Goal: Information Seeking & Learning: Learn about a topic

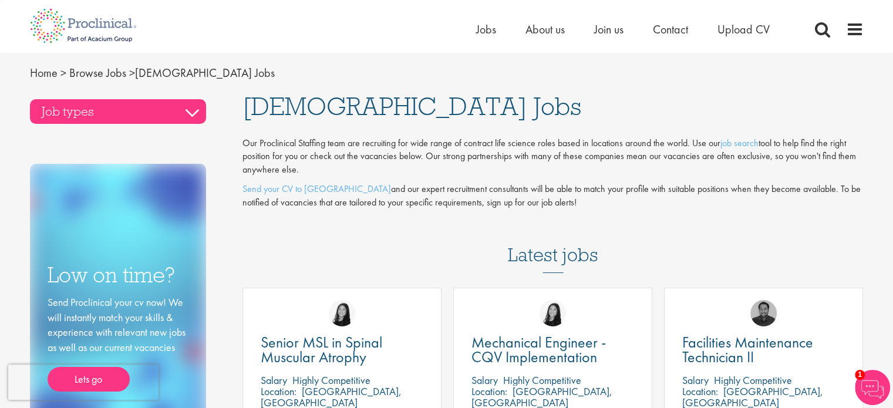
click at [195, 108] on h3 "Job types" at bounding box center [118, 111] width 176 height 25
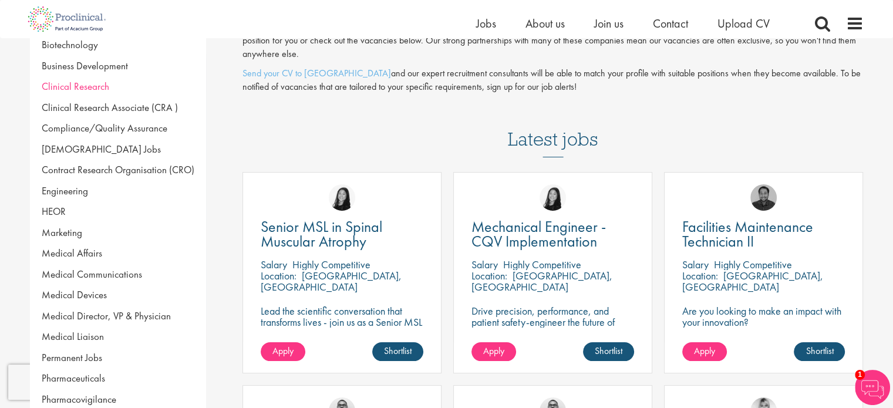
scroll to position [95, 0]
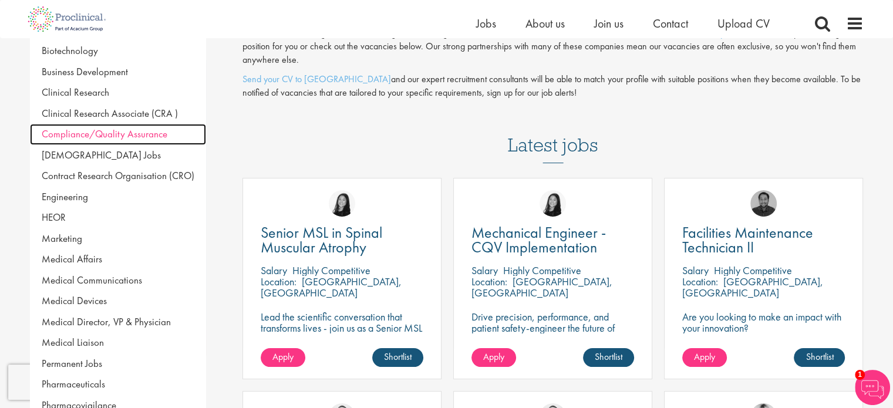
click at [133, 132] on span "Compliance/Quality Assurance" at bounding box center [105, 133] width 126 height 13
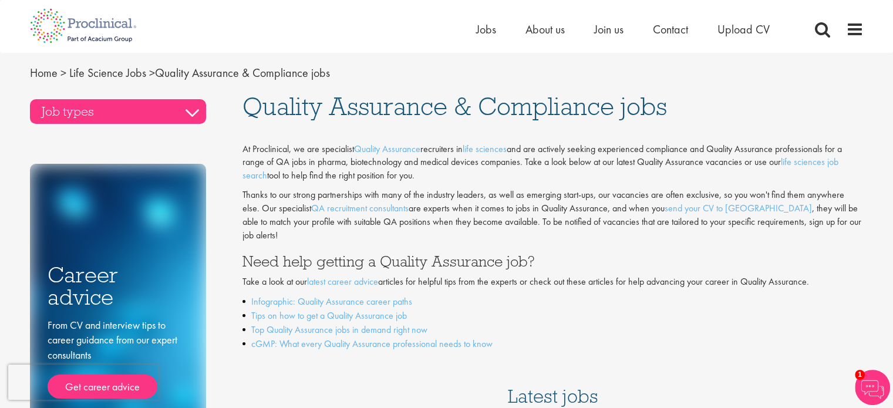
click at [184, 109] on h3 "Job types" at bounding box center [118, 111] width 176 height 25
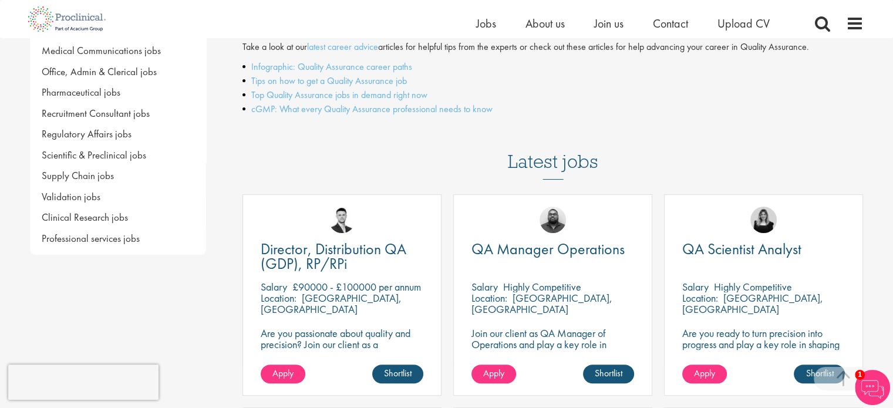
scroll to position [221, 0]
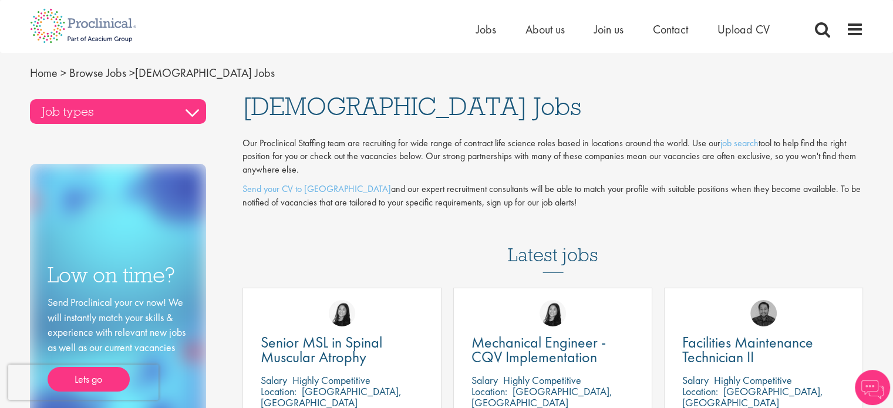
click at [192, 107] on h3 "Job types" at bounding box center [118, 111] width 176 height 25
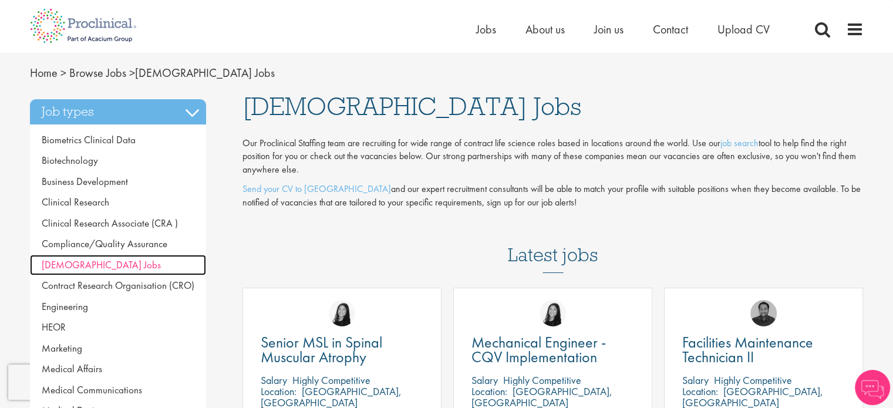
click at [106, 260] on link "[DEMOGRAPHIC_DATA] Jobs" at bounding box center [118, 265] width 176 height 21
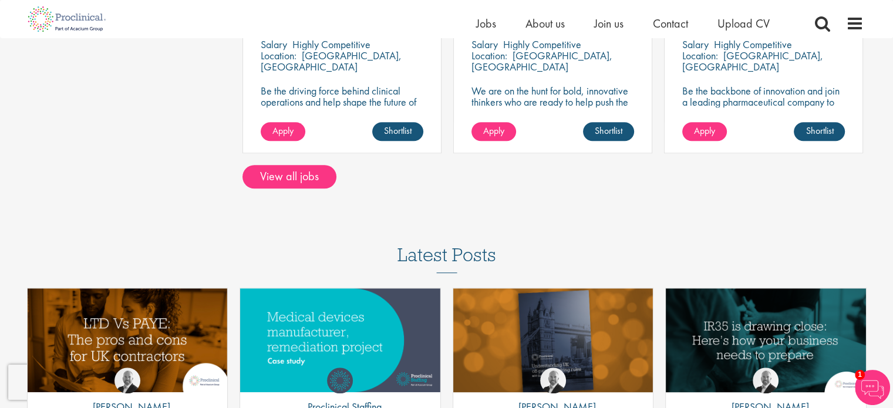
scroll to position [958, 0]
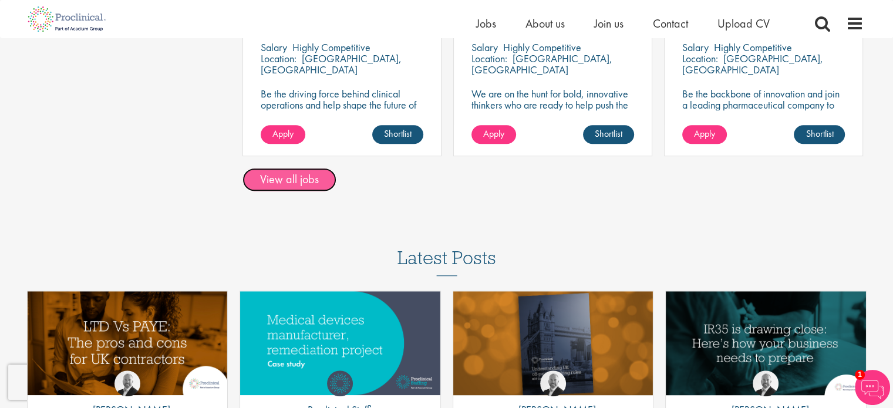
click at [319, 173] on link "View all jobs" at bounding box center [290, 179] width 94 height 23
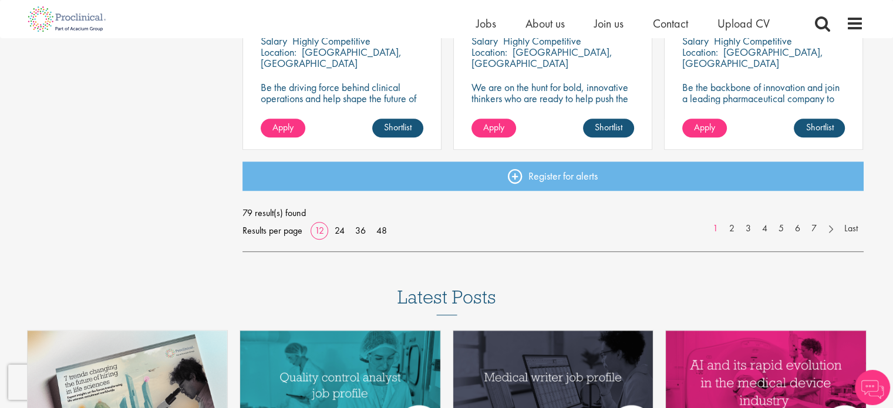
scroll to position [956, 0]
click at [735, 234] on link "2" at bounding box center [732, 229] width 17 height 14
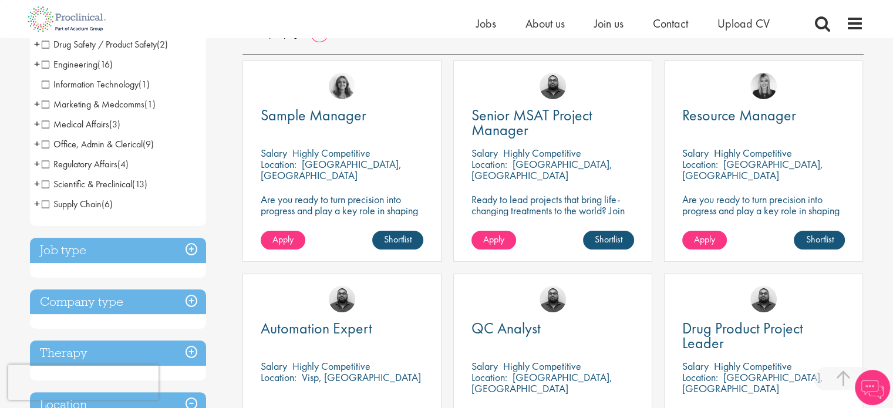
scroll to position [211, 0]
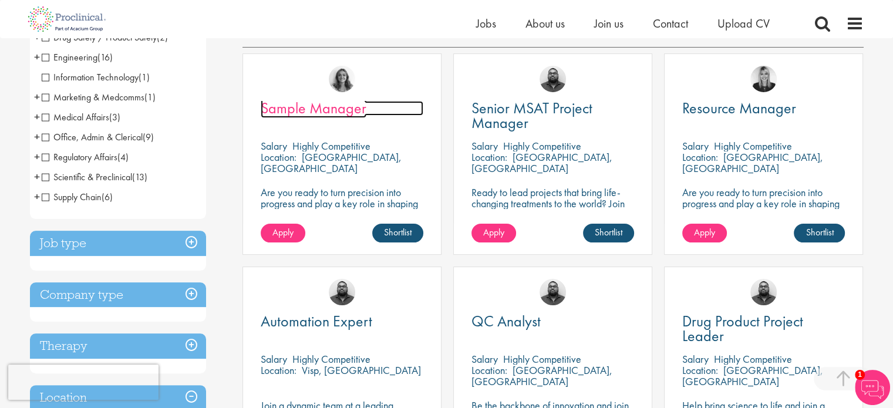
click at [324, 105] on span "Sample Manager" at bounding box center [314, 108] width 106 height 20
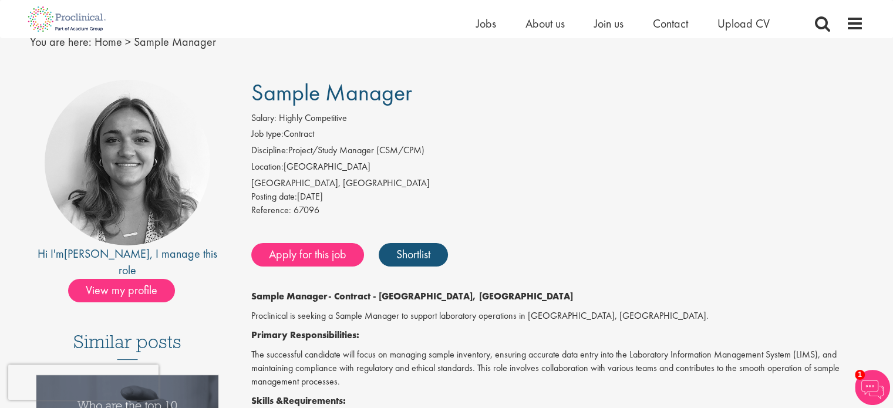
scroll to position [51, 0]
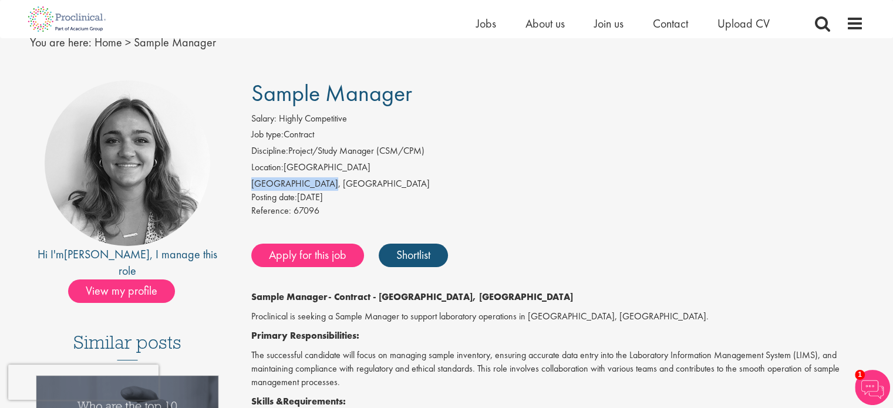
drag, startPoint x: 322, startPoint y: 183, endPoint x: 247, endPoint y: 182, distance: 75.2
click at [247, 182] on div "Salary: Highly Competitive Job type: Contract Discipline: Project/Study Manager…" at bounding box center [558, 166] width 630 height 109
copy div "[GEOGRAPHIC_DATA], [GEOGRAPHIC_DATA]"
